Goal: Task Accomplishment & Management: Manage account settings

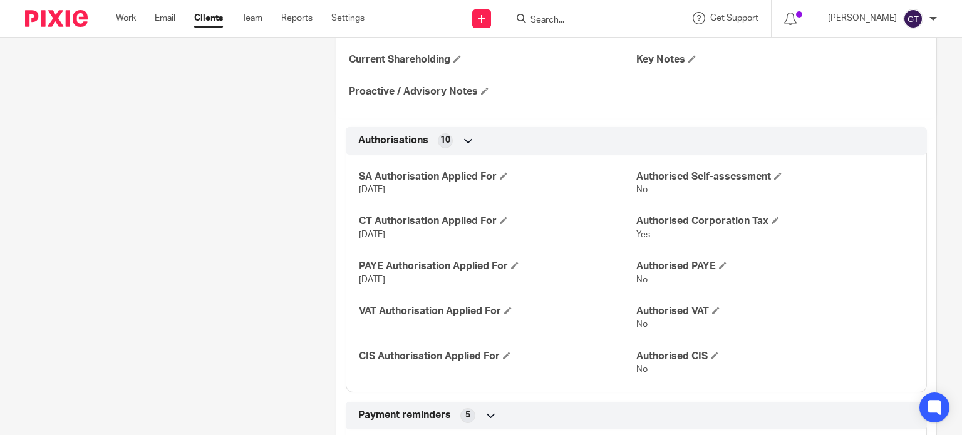
scroll to position [564, 0]
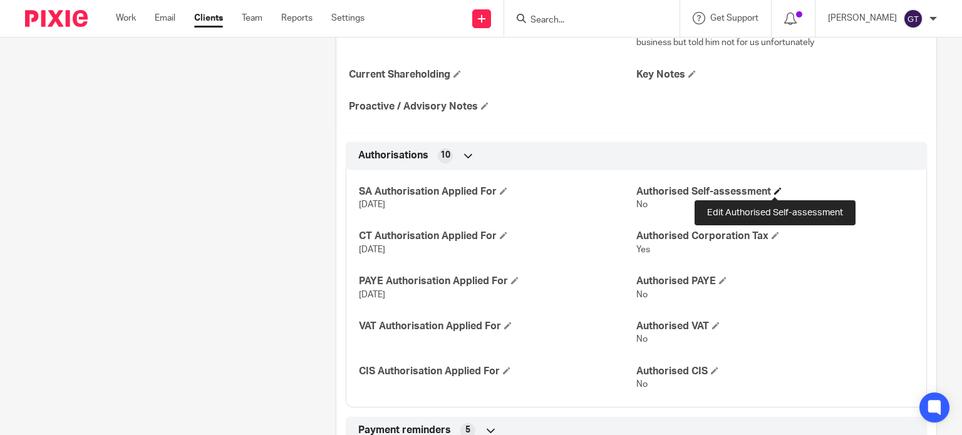
click at [774, 189] on span at bounding box center [778, 191] width 8 height 8
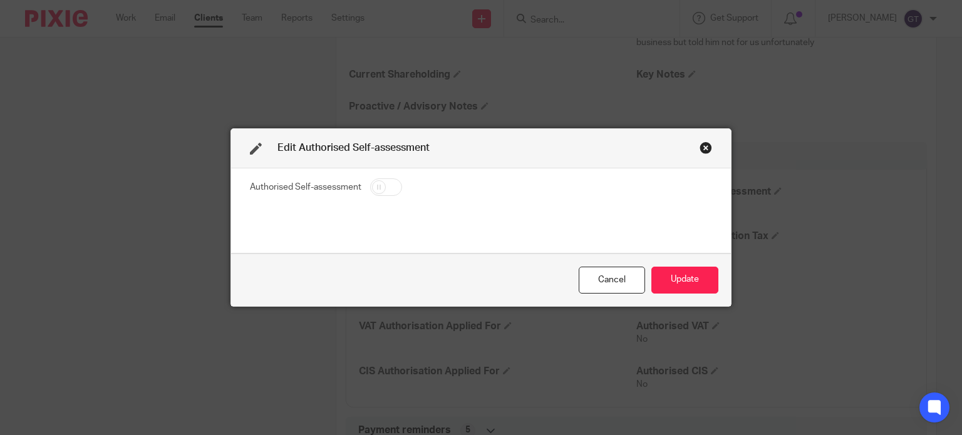
click at [385, 180] on input "checkbox" at bounding box center [386, 187] width 32 height 18
checkbox input "true"
click at [699, 275] on button "Update" at bounding box center [684, 280] width 67 height 27
